Goal: Task Accomplishment & Management: Manage account settings

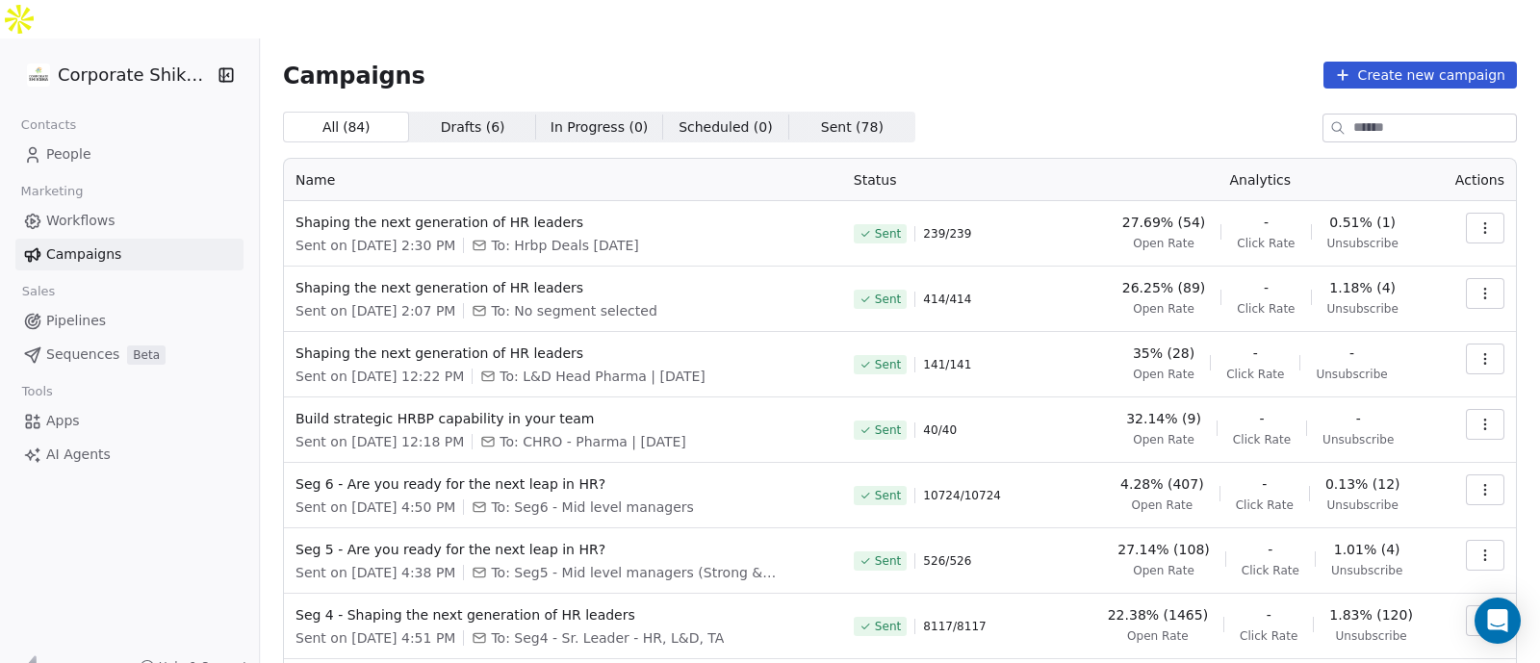
click at [219, 68] on icon "button" at bounding box center [225, 74] width 13 height 13
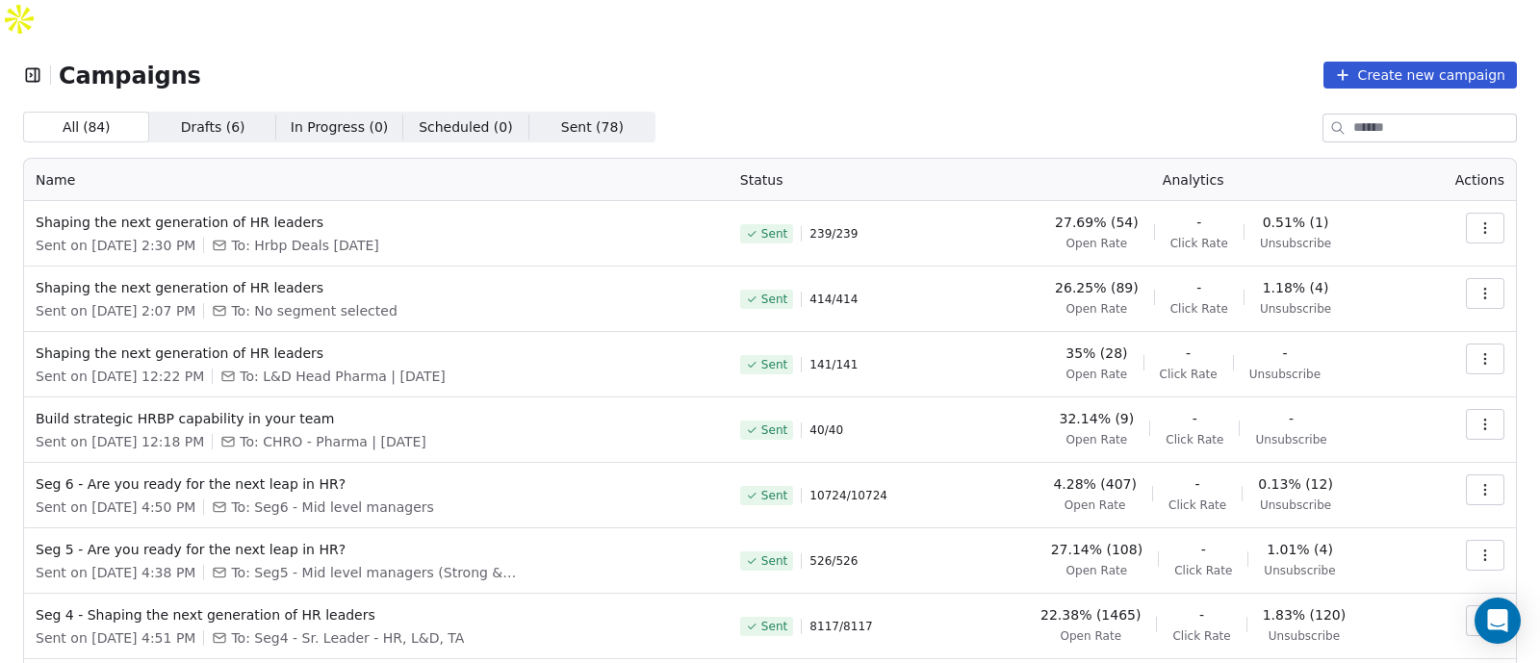
click at [29, 65] on icon "button" at bounding box center [32, 74] width 19 height 19
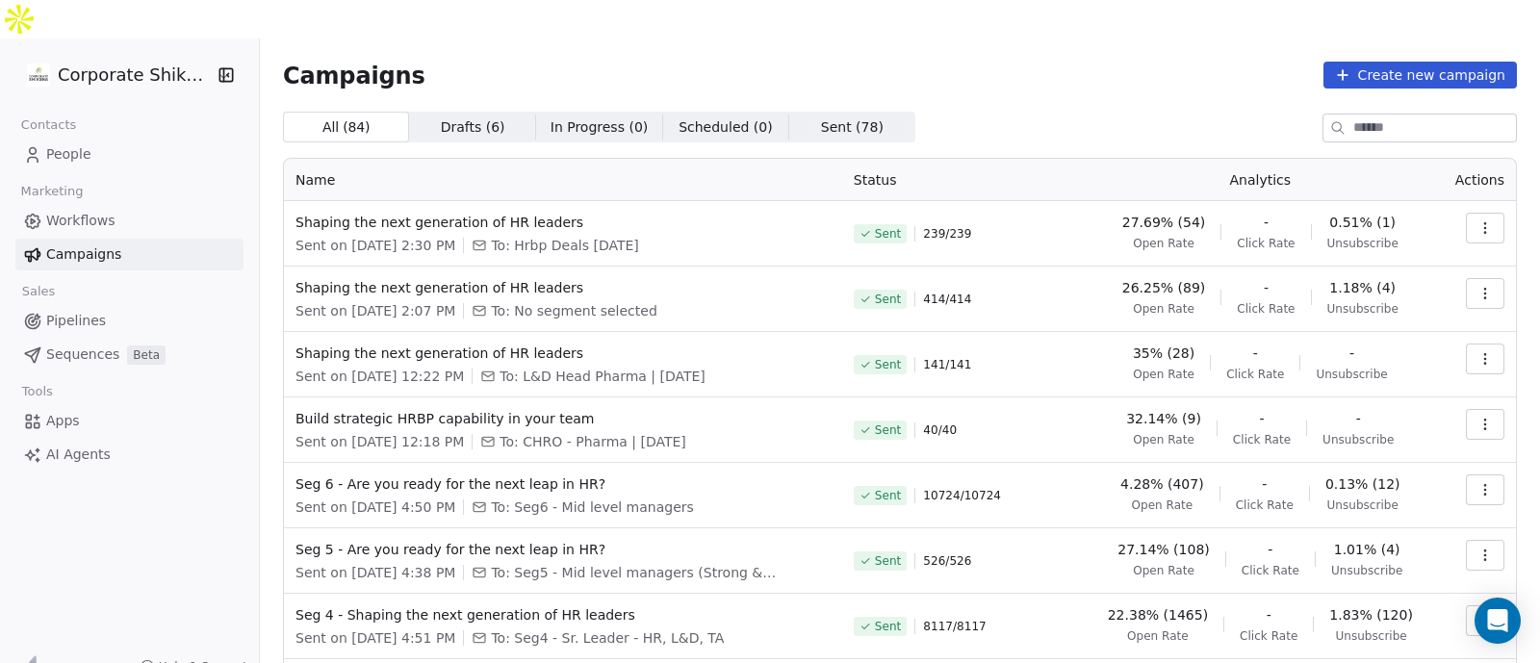
click at [82, 37] on html "Corporate Shiksha Contacts People Marketing Workflows Campaigns Sales Pipelines…" at bounding box center [770, 351] width 1540 height 702
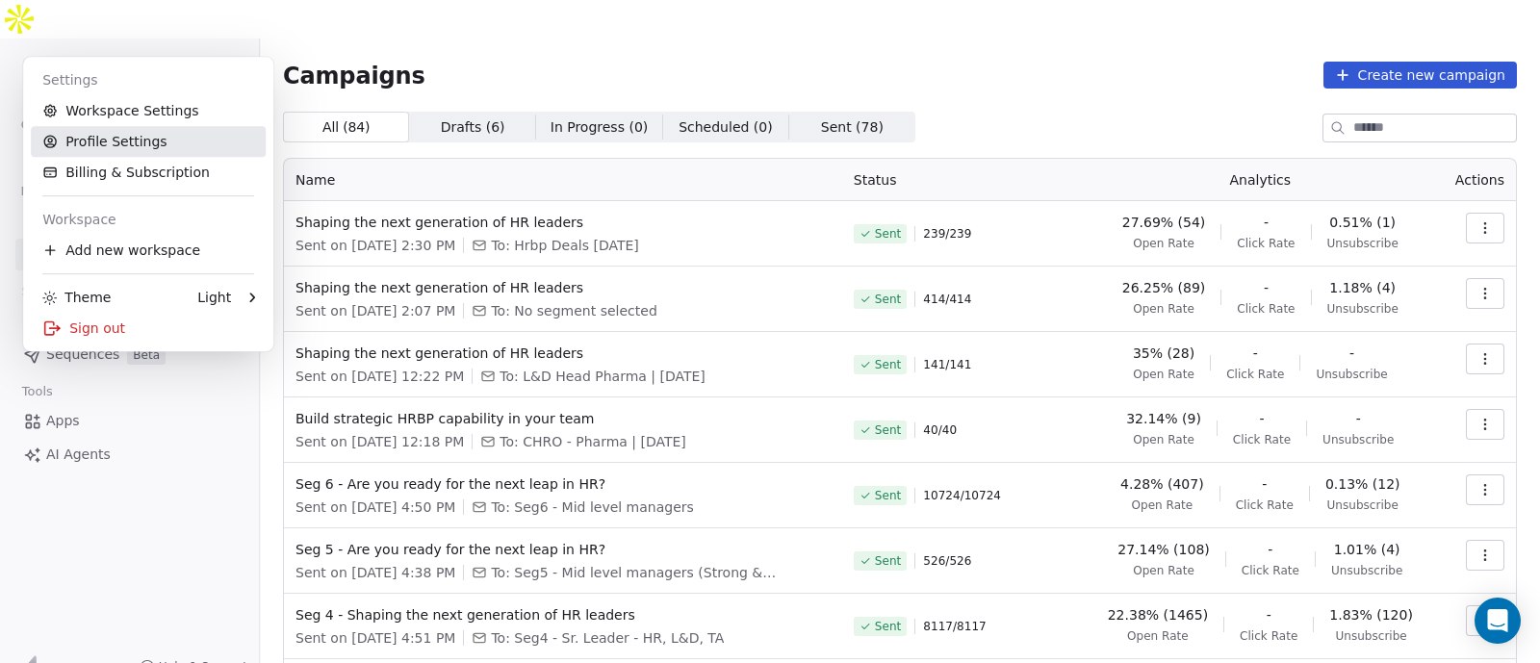
click at [173, 141] on link "Profile Settings" at bounding box center [148, 141] width 235 height 31
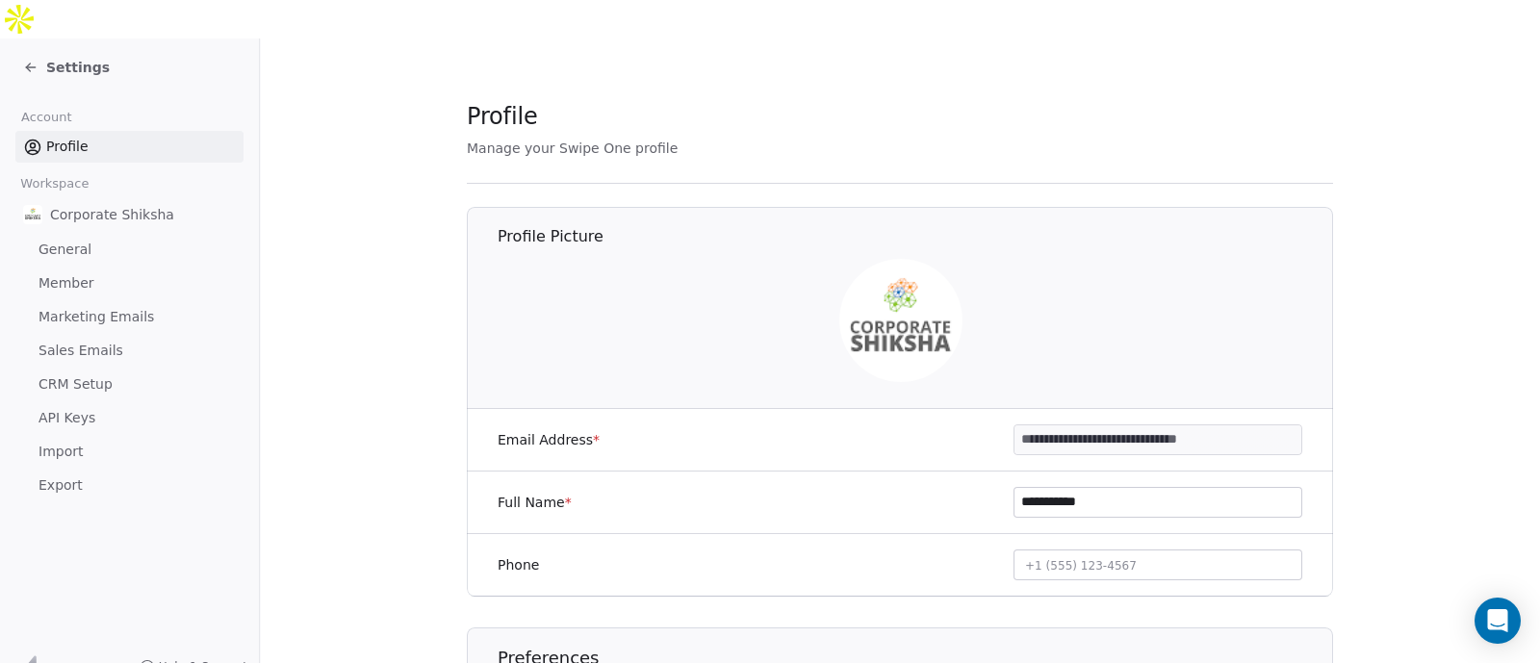
click at [48, 58] on span "Settings" at bounding box center [78, 67] width 64 height 19
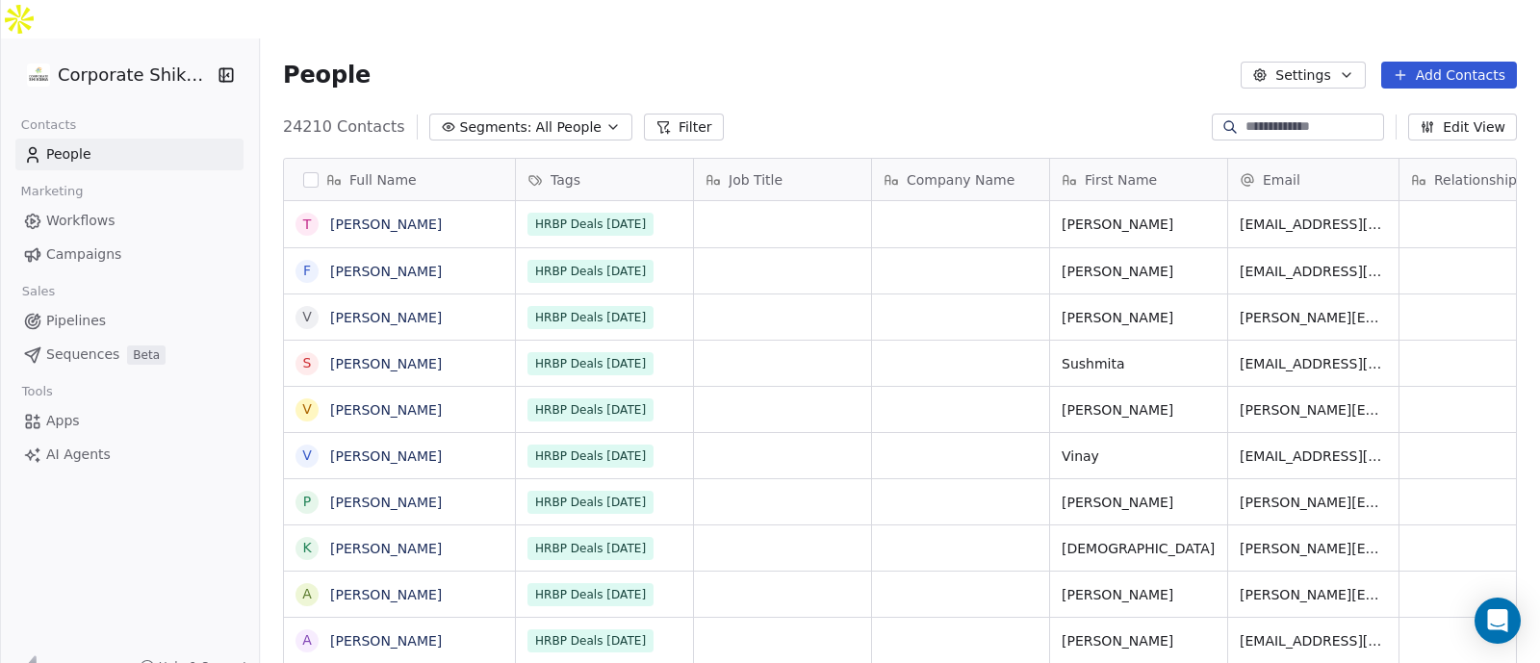
click at [111, 244] on span "Campaigns" at bounding box center [83, 254] width 75 height 20
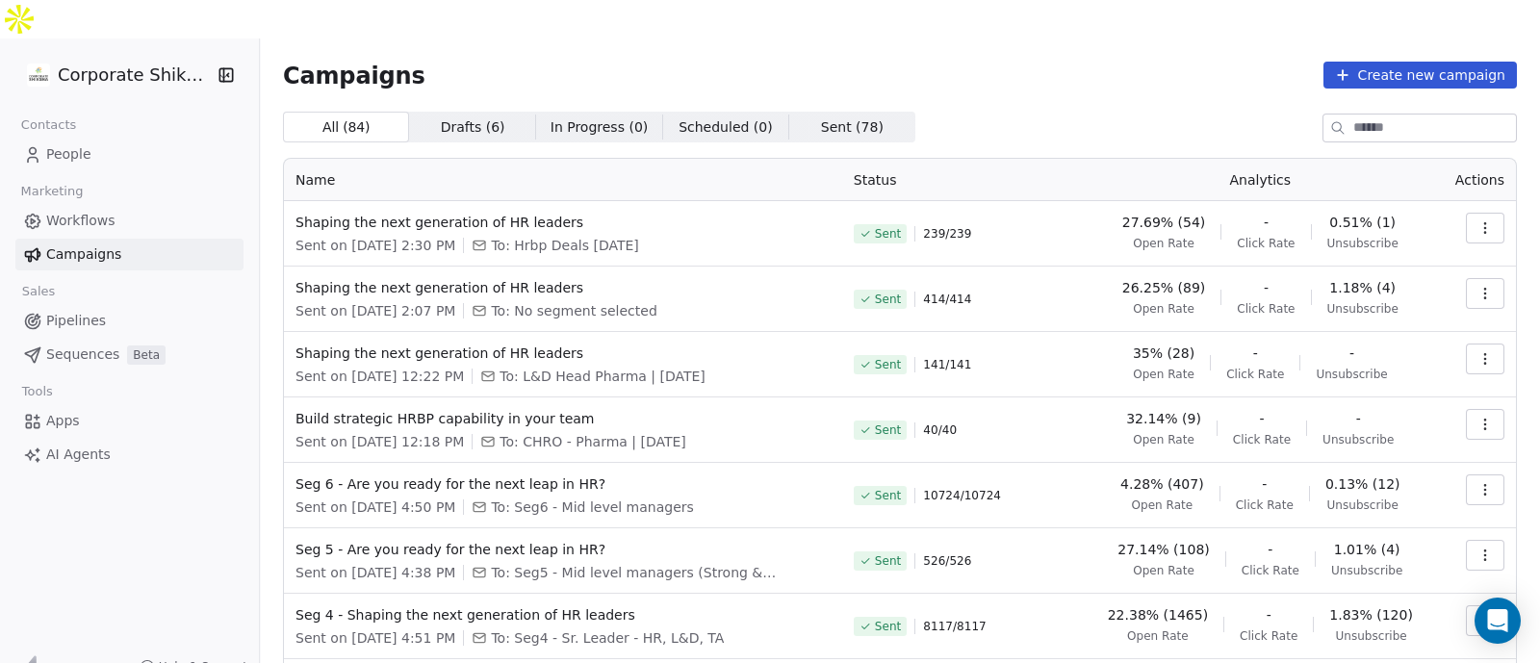
scroll to position [235, 0]
